Goal: Task Accomplishment & Management: Complete application form

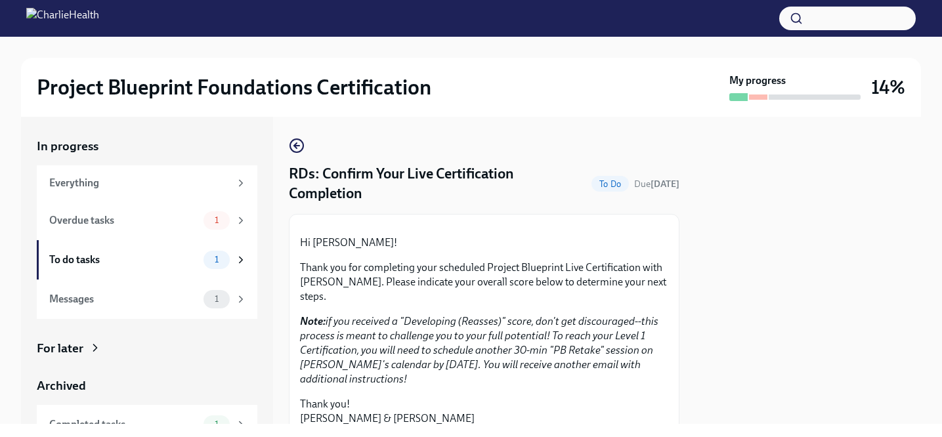
scroll to position [74, 0]
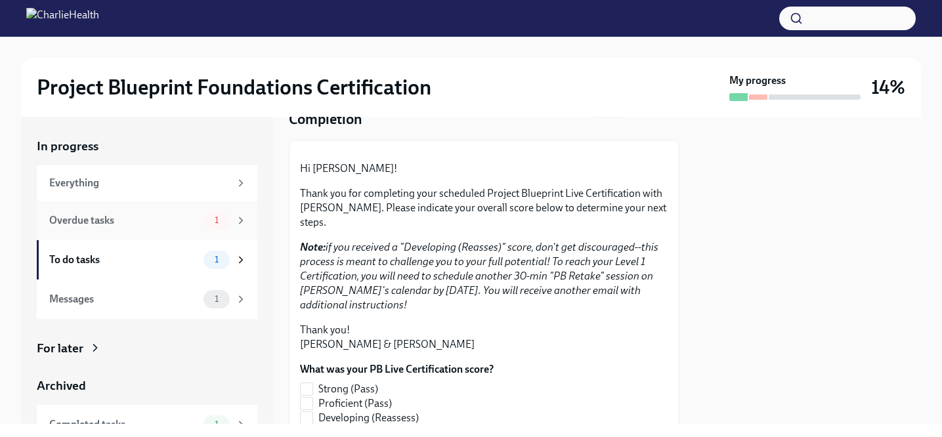
click at [131, 211] on div "Overdue tasks 1" at bounding box center [148, 220] width 198 height 18
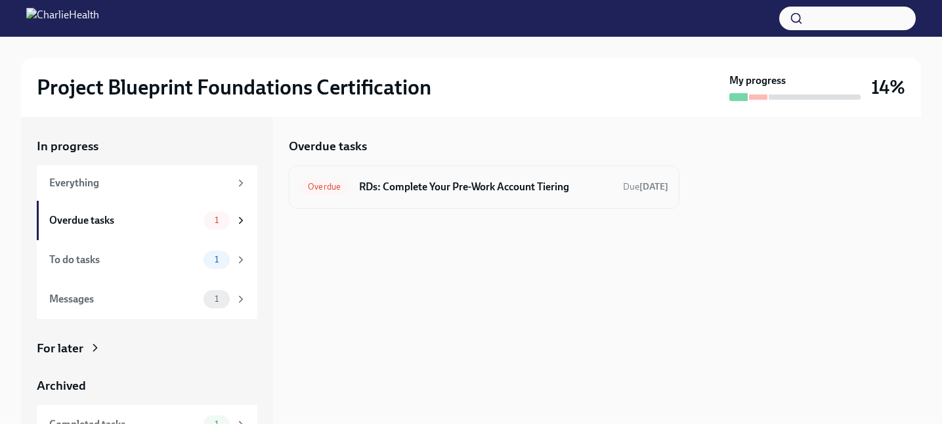
click at [469, 182] on h6 "RDs: Complete Your Pre-Work Account Tiering" at bounding box center [485, 187] width 253 height 14
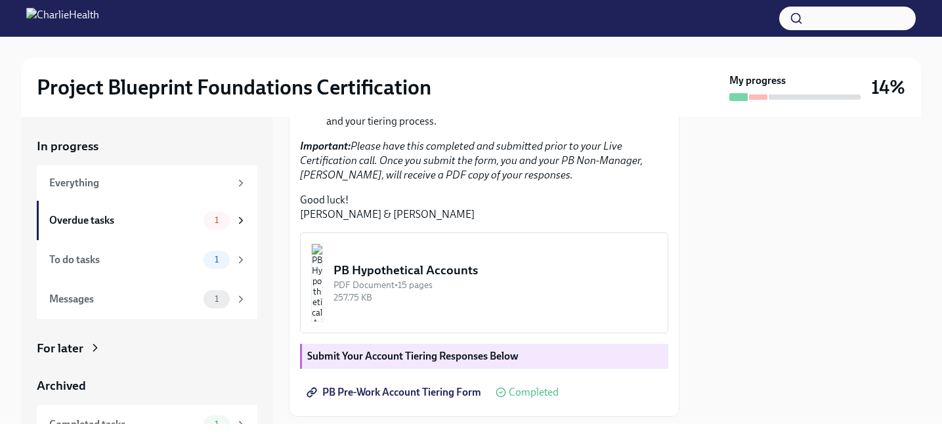
scroll to position [504, 0]
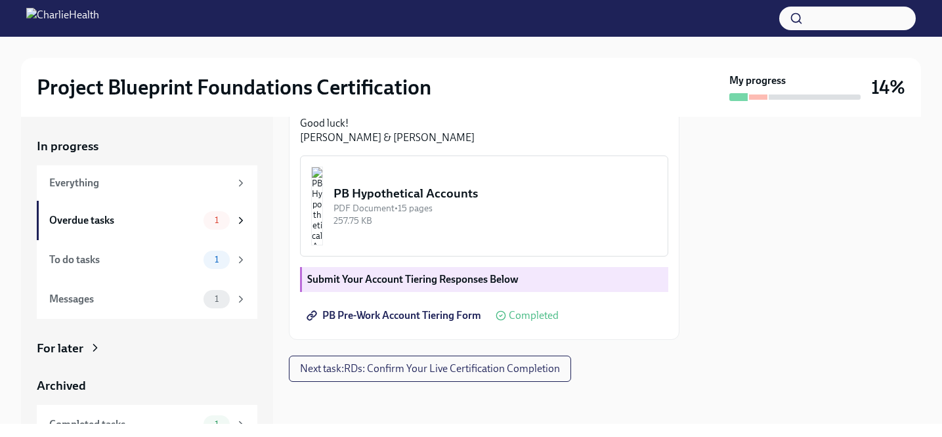
click at [491, 283] on strong "Submit Your Account Tiering Responses Below" at bounding box center [412, 279] width 211 height 12
click at [521, 321] on span "Completed" at bounding box center [534, 316] width 50 height 11
click at [452, 376] on span "Next task : RDs: Confirm Your Live Certification Completion" at bounding box center [430, 368] width 260 height 13
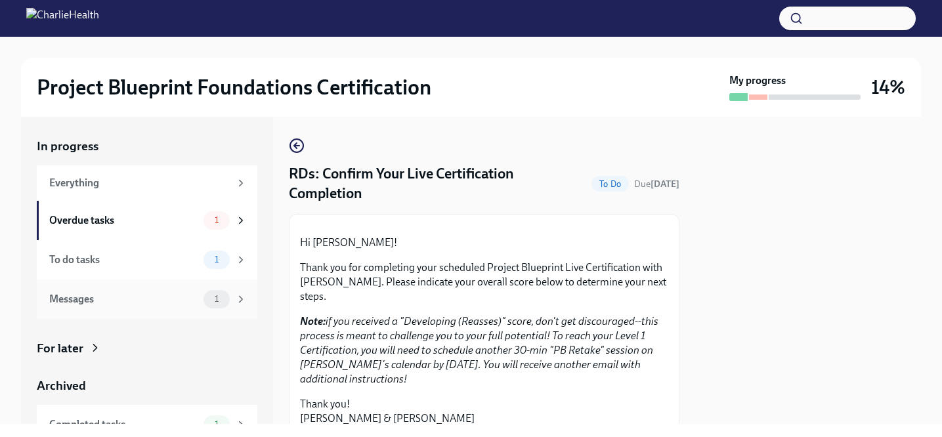
click at [209, 307] on div "1" at bounding box center [217, 299] width 26 height 18
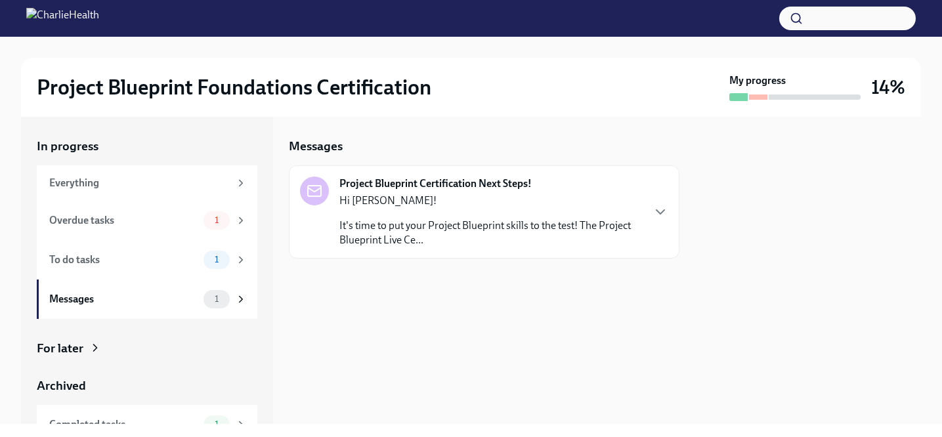
click at [421, 238] on p "It's time to put your Project Blueprint skills to the test! The Project Bluepri…" at bounding box center [491, 233] width 303 height 29
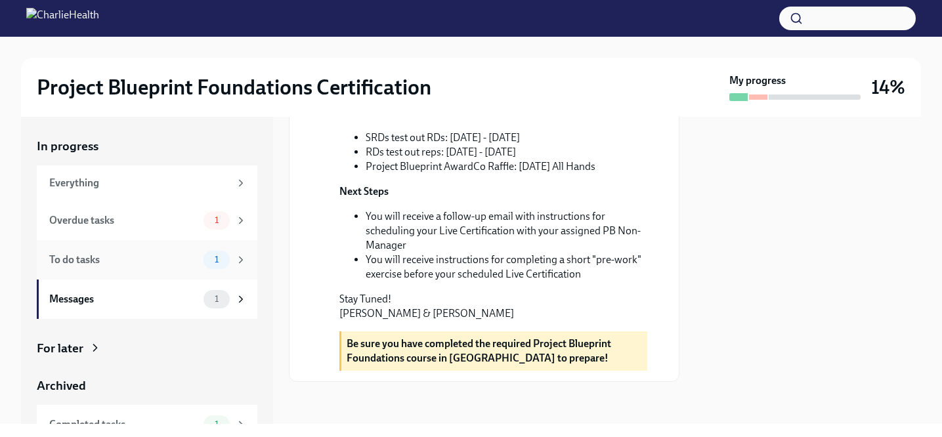
scroll to position [60, 0]
